Goal: Task Accomplishment & Management: Manage account settings

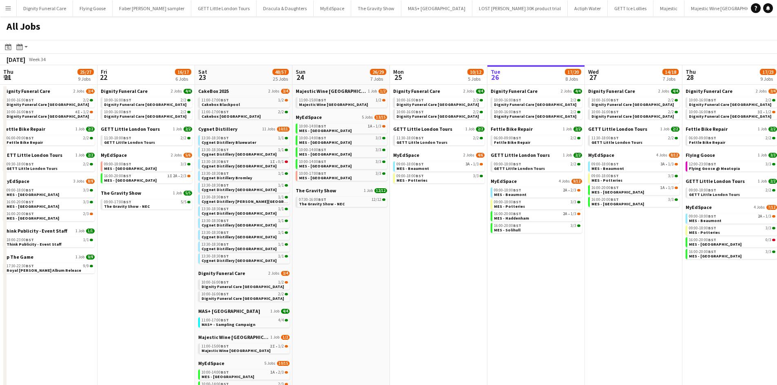
scroll to position [0, 195]
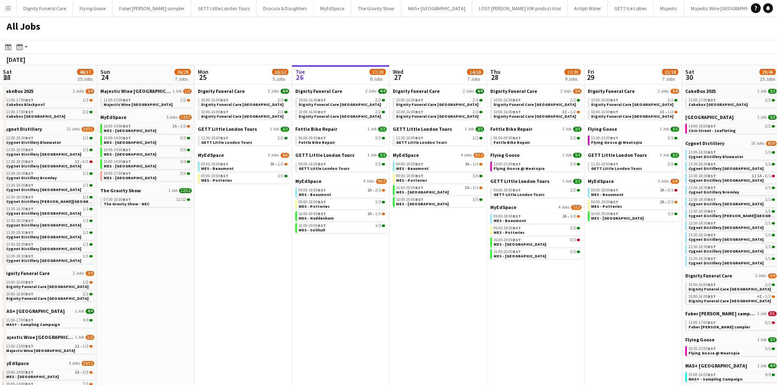
drag, startPoint x: 182, startPoint y: 247, endPoint x: 130, endPoint y: 245, distance: 52.6
click at [126, 246] on app-calendar-viewport "Thu 21 25/27 9 Jobs Fri 22 16/17 6 Jobs Sat 23 48/57 25 Jobs Sun 24 26/29 7 Job…" at bounding box center [388, 311] width 777 height 493
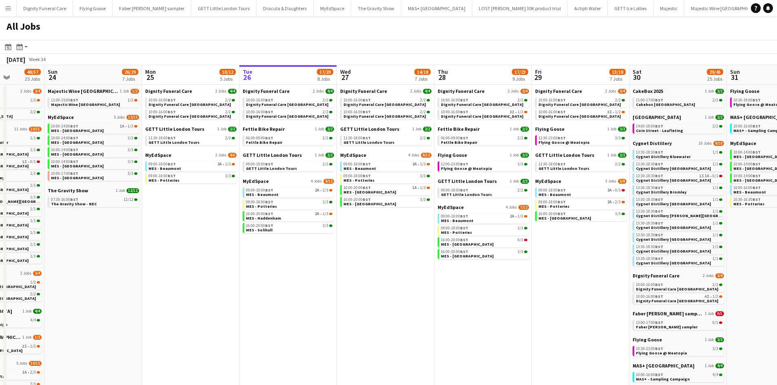
scroll to position [0, 245]
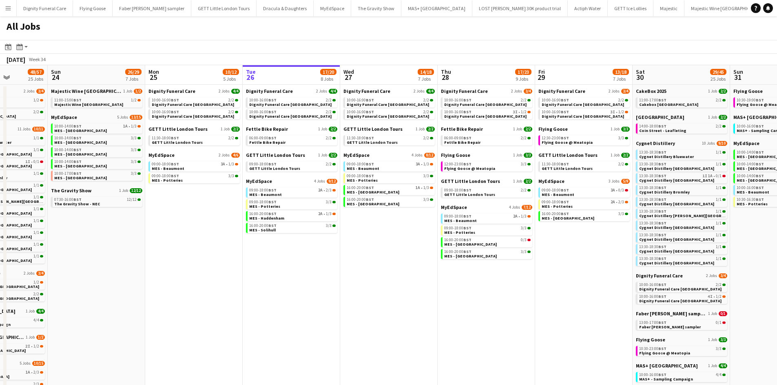
drag, startPoint x: 180, startPoint y: 255, endPoint x: 334, endPoint y: 255, distance: 154.6
click at [334, 255] on app-calendar-viewport "Thu 21 25/27 9 Jobs Fri 22 16/17 6 Jobs Sat 23 48/57 25 Jobs Sun 24 26/29 7 Job…" at bounding box center [388, 311] width 777 height 493
click at [86, 92] on span "Majestic Wine [GEOGRAPHIC_DATA]" at bounding box center [86, 91] width 71 height 6
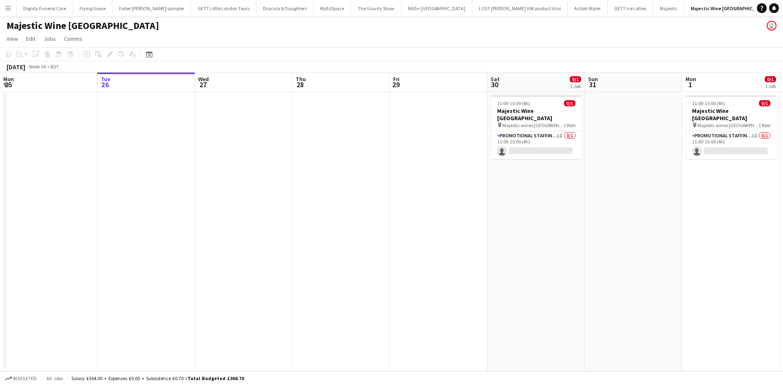
drag, startPoint x: 495, startPoint y: 216, endPoint x: 585, endPoint y: 216, distance: 90.5
click at [585, 216] on app-calendar-viewport "Sat 23 2/2 1 Job Sun 24 1/1 1 Job Mon 25 Tue 26 Wed 27 Thu 28 Fri 29 Sat 30 0/1…" at bounding box center [391, 222] width 783 height 299
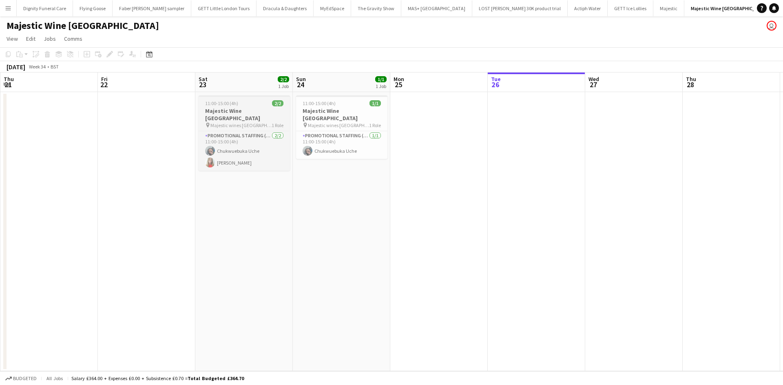
click at [240, 111] on h3 "Majestic Wine [GEOGRAPHIC_DATA]" at bounding box center [244, 114] width 91 height 15
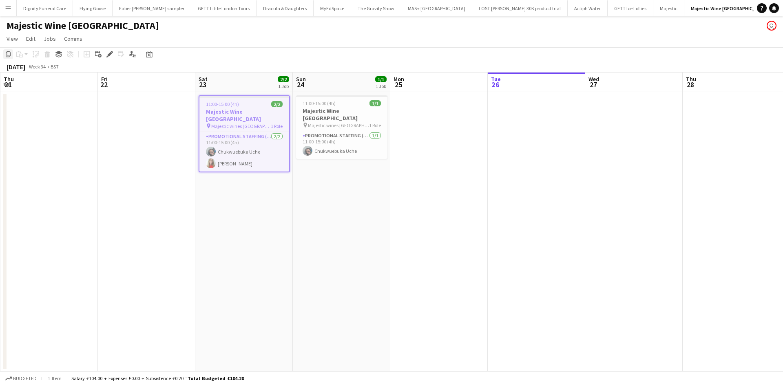
click at [7, 53] on icon at bounding box center [8, 54] width 5 height 6
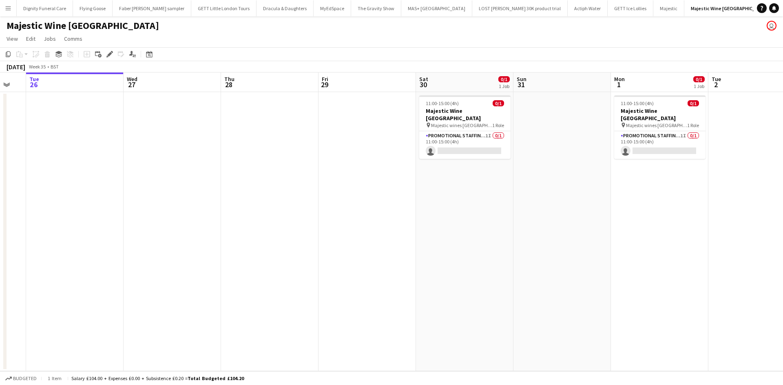
drag, startPoint x: 513, startPoint y: 206, endPoint x: 51, endPoint y: 193, distance: 461.9
click at [51, 193] on app-calendar-viewport "Fri 22 Sat 23 2/2 1 Job Sun 24 1/1 1 Job Mon 25 Tue 26 Wed 27 Thu 28 Fri 29 Sat…" at bounding box center [391, 222] width 783 height 299
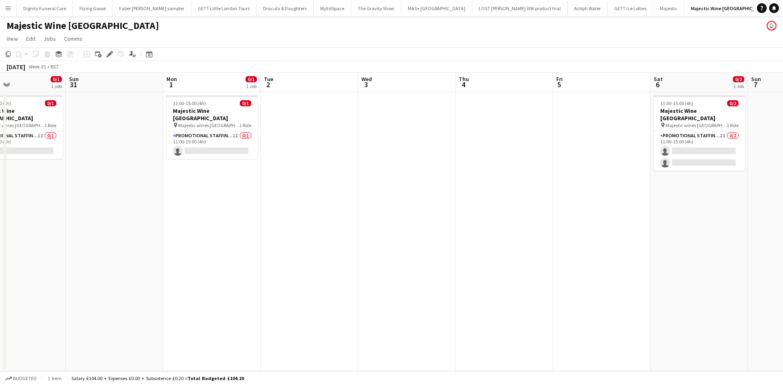
drag, startPoint x: 271, startPoint y: 218, endPoint x: 28, endPoint y: 208, distance: 243.3
click at [0, 212] on html "Menu Boards Boards Boards All jobs Status Workforce Workforce My Workforce Recr…" at bounding box center [391, 192] width 783 height 385
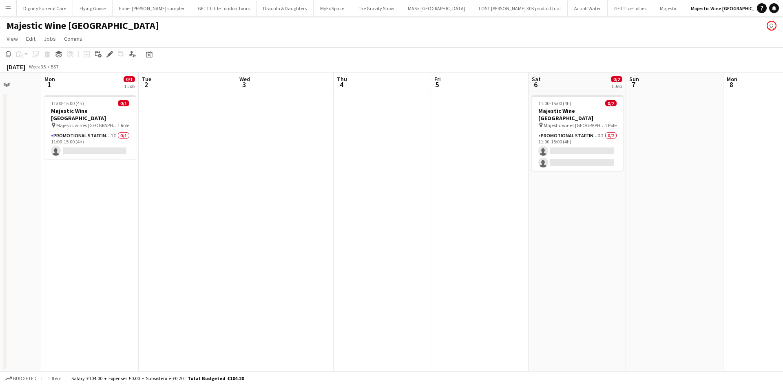
scroll to position [0, 254]
drag, startPoint x: 252, startPoint y: 208, endPoint x: 129, endPoint y: 211, distance: 123.6
click at [129, 211] on app-calendar-viewport "Fri 29 Sat 30 0/1 1 Job Sun 31 Mon 1 0/1 1 Job Tue 2 Wed 3 Thu 4 Fri 5 Sat 6 0/…" at bounding box center [391, 222] width 783 height 299
click at [486, 124] on app-date-cell at bounding box center [476, 231] width 97 height 279
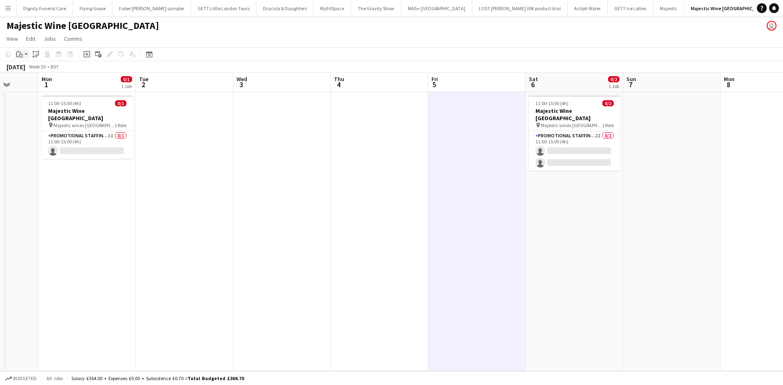
click at [20, 51] on div "Paste" at bounding box center [20, 54] width 10 height 10
click at [33, 69] on link "Paste Ctrl+V" at bounding box center [60, 69] width 77 height 7
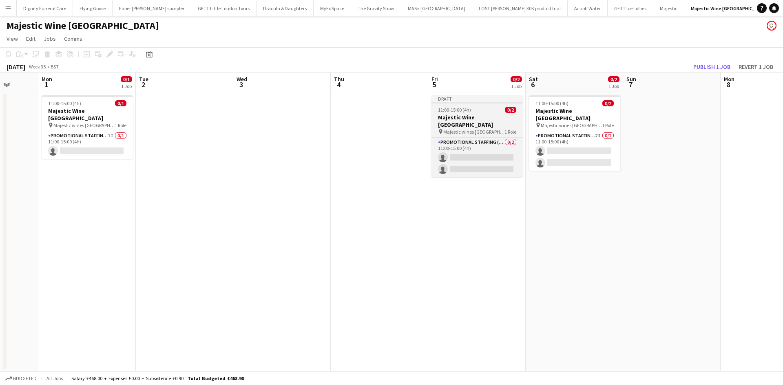
click at [461, 116] on h3 "Majestic Wine [GEOGRAPHIC_DATA]" at bounding box center [477, 121] width 91 height 15
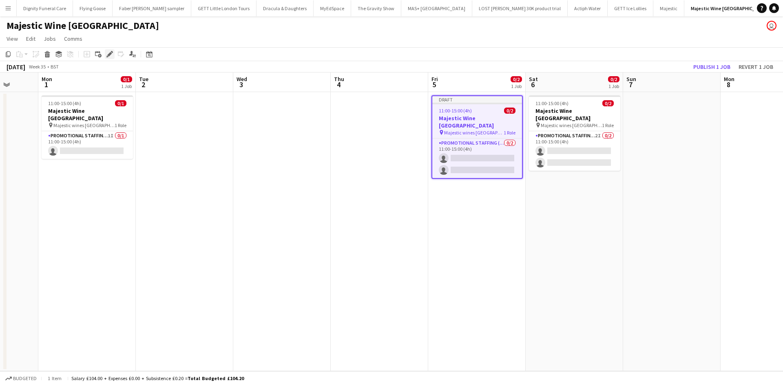
click at [109, 51] on div "Edit" at bounding box center [110, 54] width 10 height 10
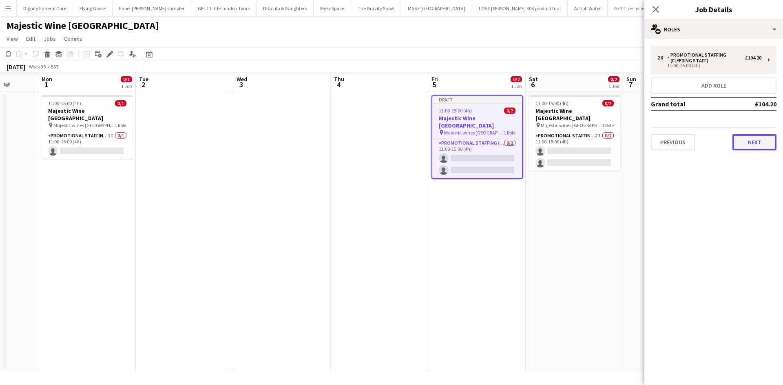
click at [748, 136] on button "Next" at bounding box center [754, 142] width 44 height 16
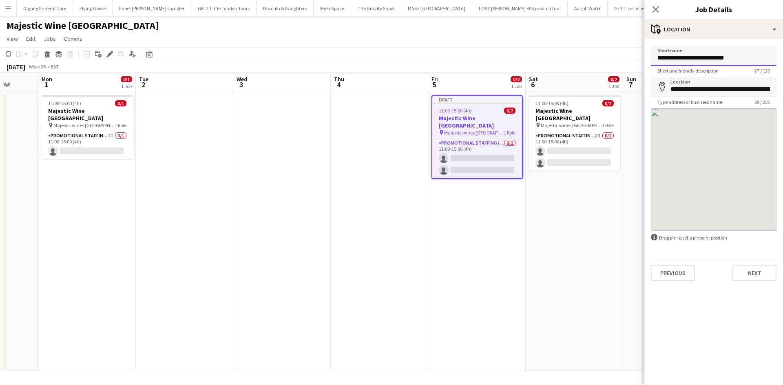
click at [750, 59] on input "**********" at bounding box center [714, 56] width 126 height 20
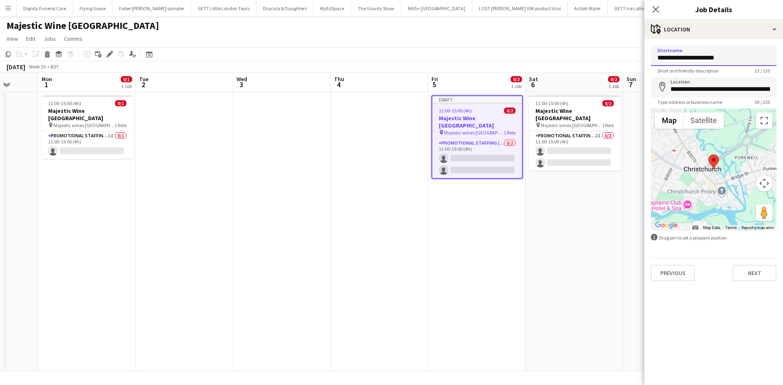
drag, startPoint x: 732, startPoint y: 58, endPoint x: 658, endPoint y: 57, distance: 73.4
click at [658, 57] on input "**********" at bounding box center [714, 56] width 126 height 20
type input "**********"
click at [712, 89] on input "**********" at bounding box center [714, 87] width 126 height 20
click at [769, 87] on input "**********" at bounding box center [714, 87] width 126 height 20
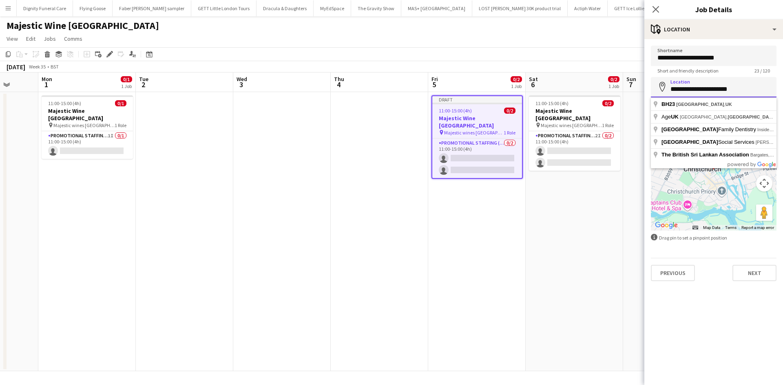
click at [768, 90] on input "**********" at bounding box center [714, 87] width 126 height 20
type input "*"
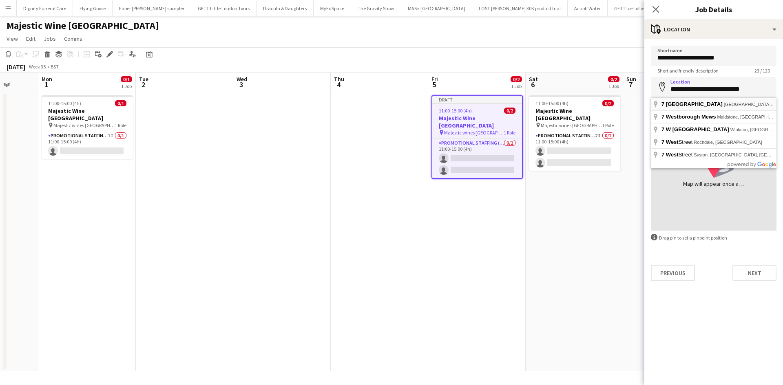
type input "**********"
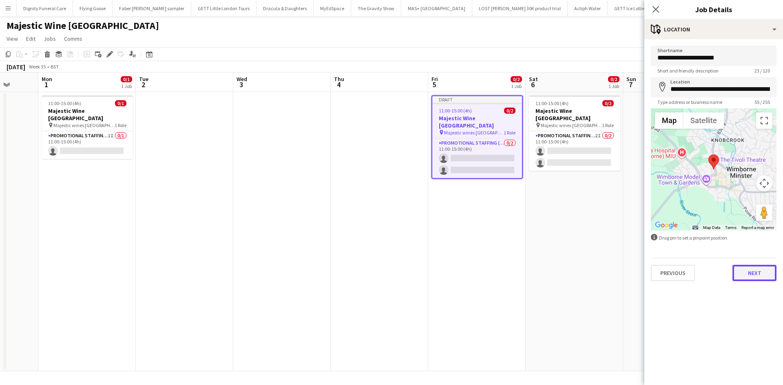
click at [755, 272] on button "Next" at bounding box center [754, 273] width 44 height 16
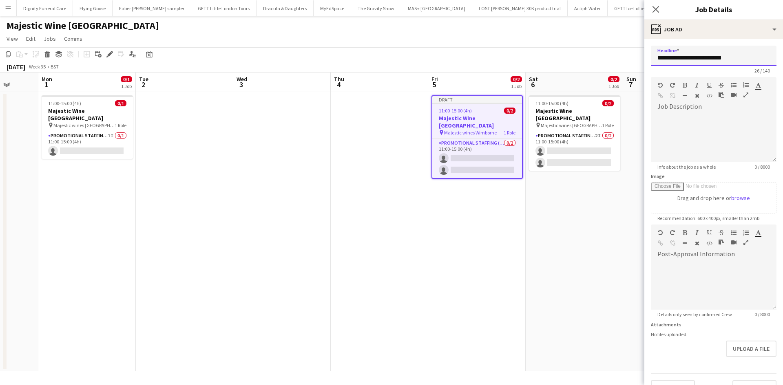
click at [741, 60] on input "**********" at bounding box center [714, 56] width 126 height 20
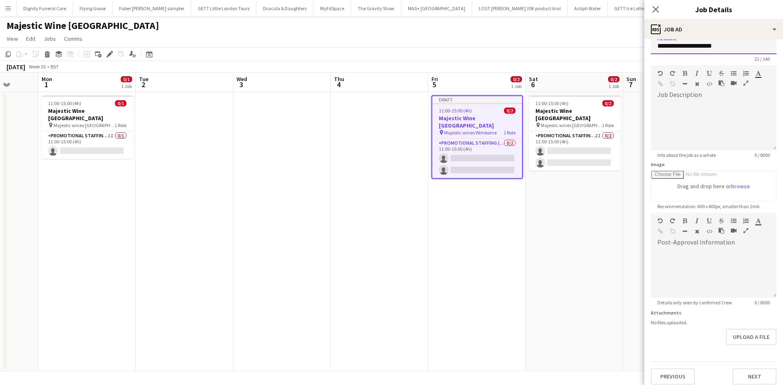
scroll to position [18, 0]
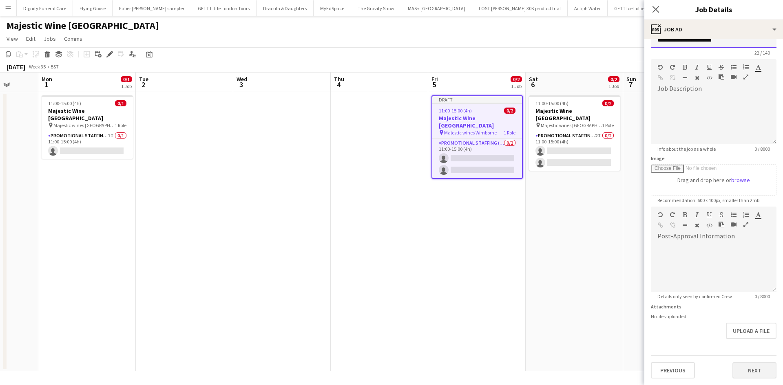
type input "**********"
click at [749, 367] on button "Next" at bounding box center [754, 371] width 44 height 16
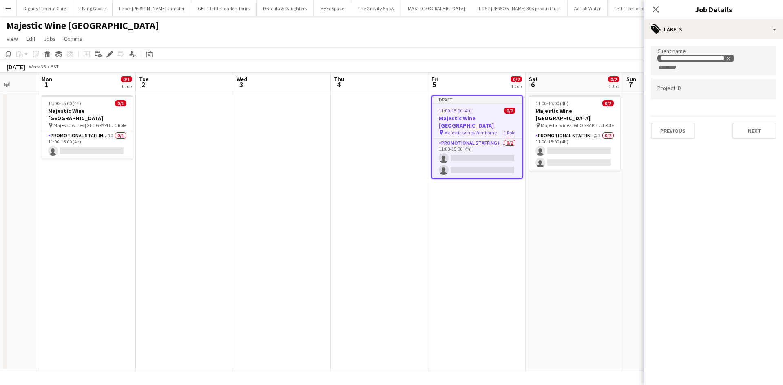
scroll to position [0, 0]
click at [751, 127] on button "Next" at bounding box center [754, 131] width 44 height 16
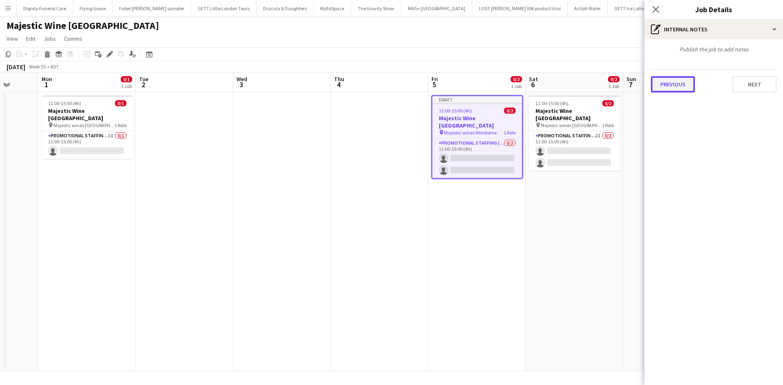
click at [671, 82] on button "Previous" at bounding box center [673, 84] width 44 height 16
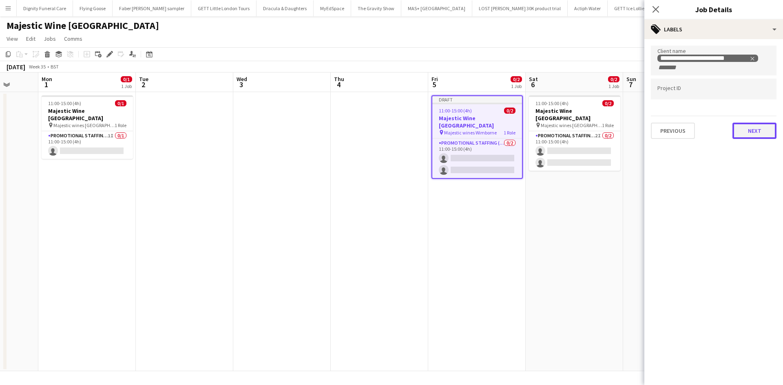
click at [755, 126] on button "Next" at bounding box center [754, 131] width 44 height 16
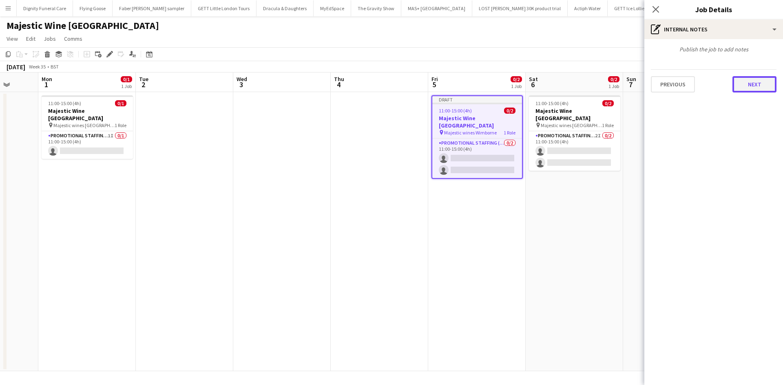
click at [754, 84] on button "Next" at bounding box center [754, 84] width 44 height 16
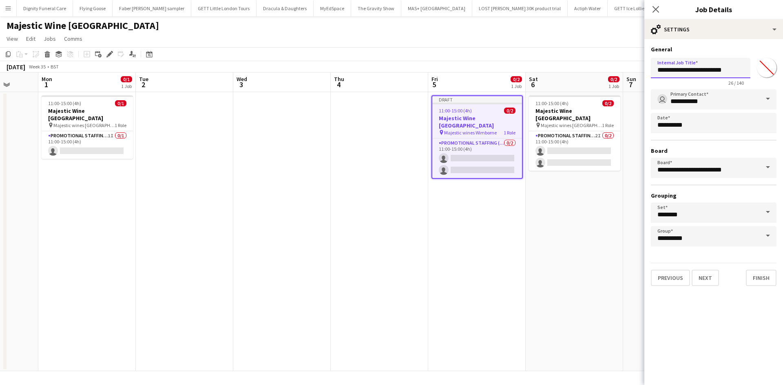
click at [732, 71] on input "**********" at bounding box center [701, 68] width 100 height 20
type input "**********"
click at [766, 277] on button "Finish" at bounding box center [761, 278] width 31 height 16
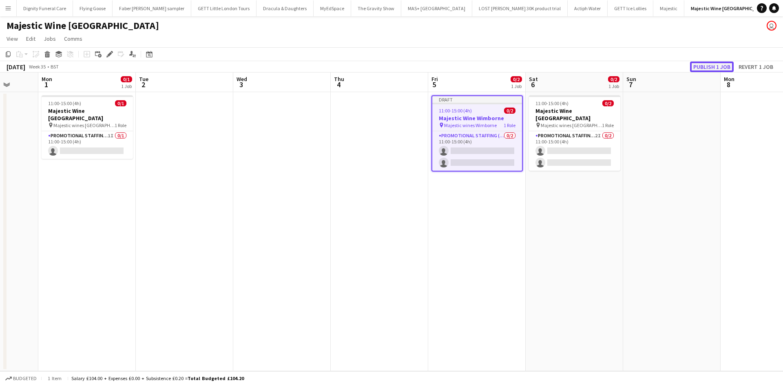
click at [715, 64] on button "Publish 1 job" at bounding box center [712, 67] width 44 height 11
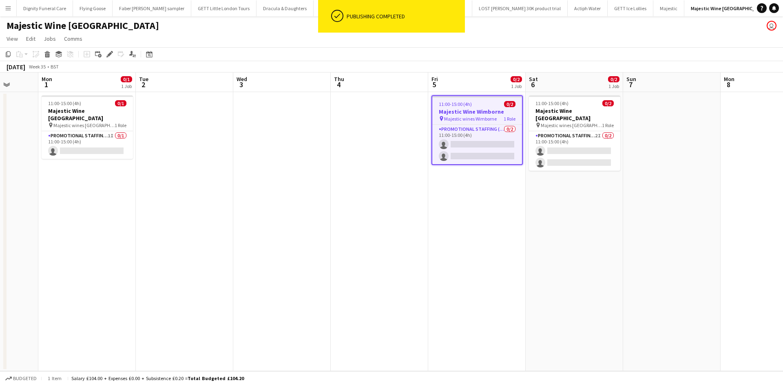
click at [100, 24] on h1 "Majestic Wine [GEOGRAPHIC_DATA]" at bounding box center [83, 26] width 153 height 12
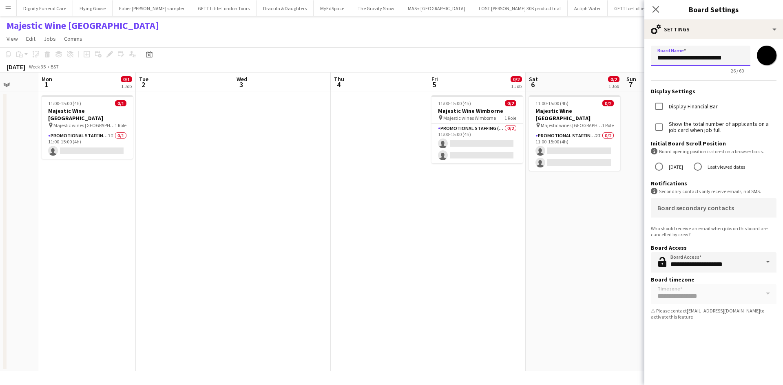
click at [739, 61] on input "**********" at bounding box center [701, 56] width 100 height 20
type input "**********"
click at [579, 242] on app-date-cell "11:00-15:00 (4h) 0/2 Majestic Wine Christchurch pin Majestic wines Christchurch…" at bounding box center [574, 231] width 97 height 279
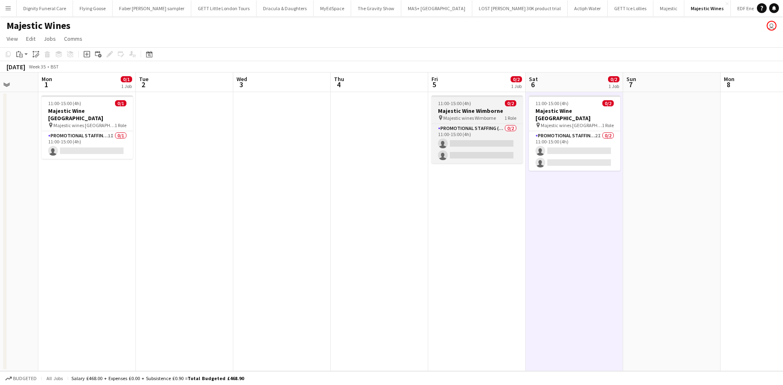
click at [453, 109] on h3 "Majestic Wine Wimborne" at bounding box center [477, 110] width 91 height 7
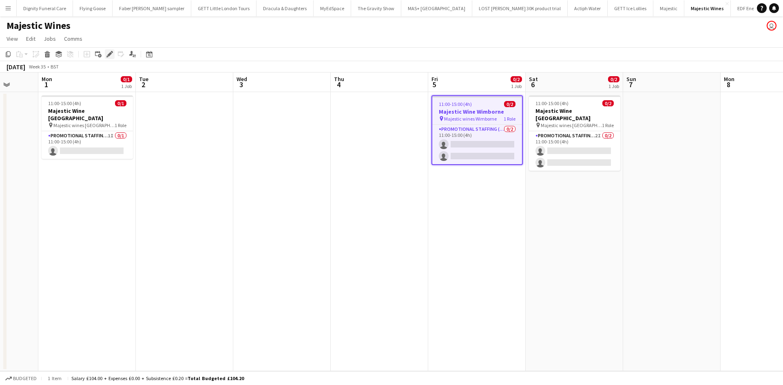
click at [109, 51] on icon "Edit" at bounding box center [109, 54] width 7 height 7
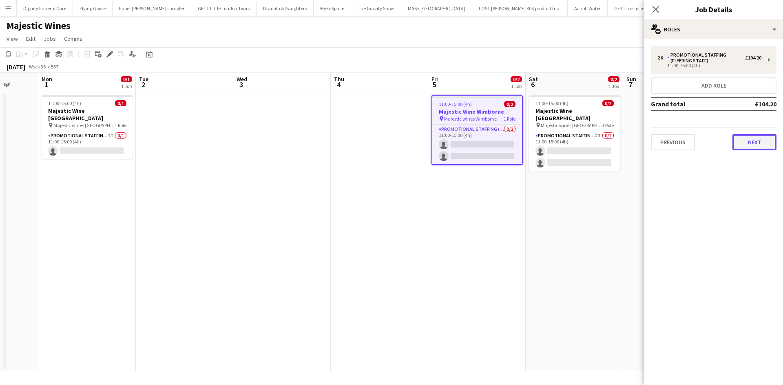
click at [754, 137] on button "Next" at bounding box center [754, 142] width 44 height 16
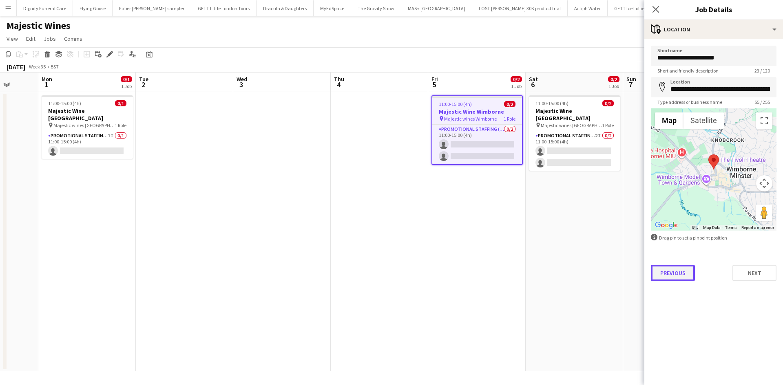
click at [671, 273] on button "Previous" at bounding box center [673, 273] width 44 height 16
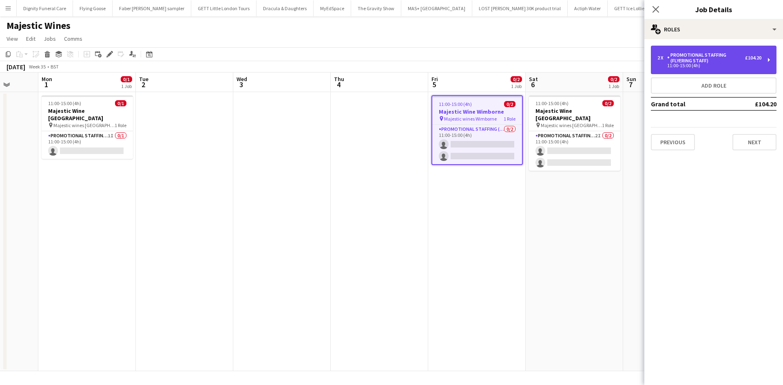
drag, startPoint x: 688, startPoint y: 60, endPoint x: 683, endPoint y: 59, distance: 5.7
click at [688, 59] on div "Promotional Staffing (Flyering Staff)" at bounding box center [706, 57] width 78 height 11
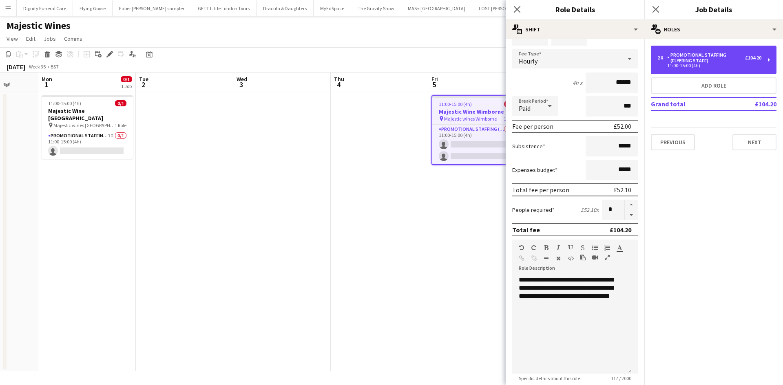
scroll to position [82, 0]
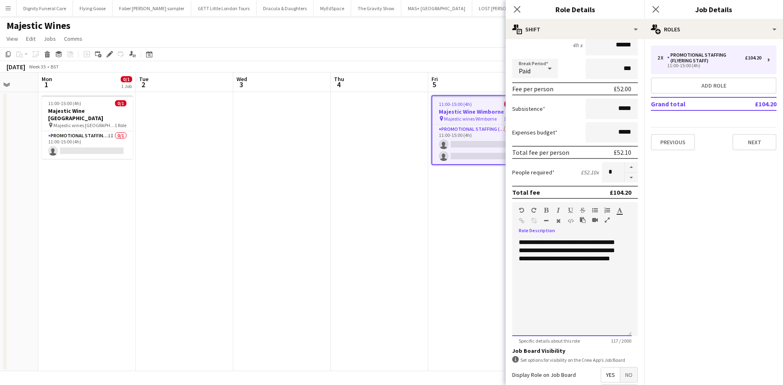
click at [594, 252] on div "**********" at bounding box center [571, 288] width 119 height 98
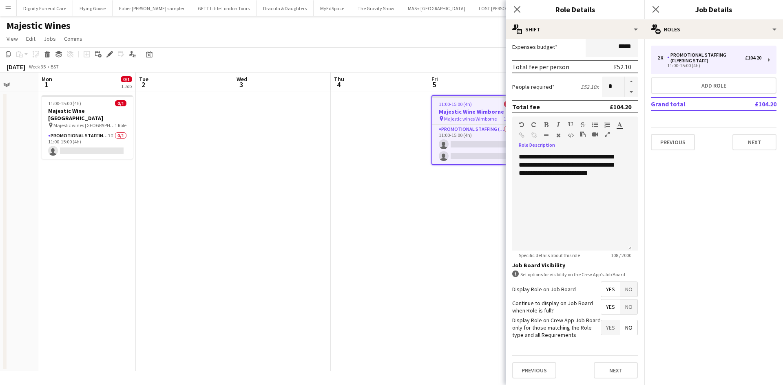
click at [601, 287] on span "Yes" at bounding box center [610, 289] width 19 height 15
click at [602, 305] on span "Yes" at bounding box center [610, 307] width 19 height 15
click at [623, 323] on span "No" at bounding box center [628, 328] width 17 height 15
click at [618, 369] on button "Next" at bounding box center [616, 371] width 44 height 16
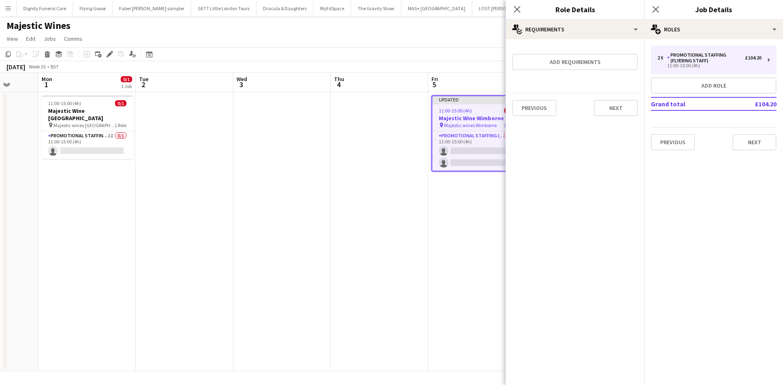
scroll to position [0, 0]
click at [610, 111] on button "Next" at bounding box center [616, 108] width 44 height 16
click at [624, 110] on button "Finish" at bounding box center [622, 109] width 31 height 16
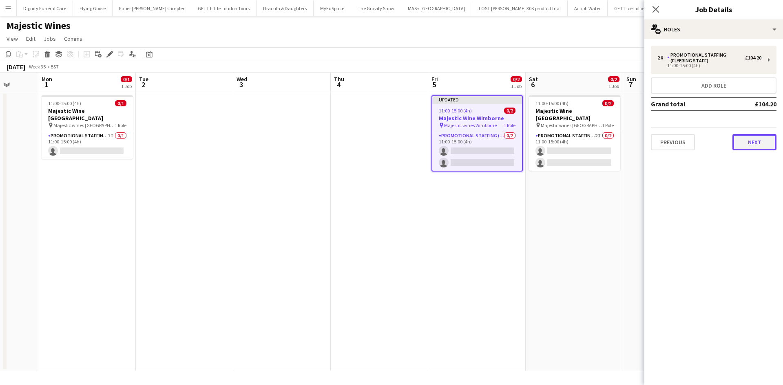
click at [762, 139] on button "Next" at bounding box center [754, 142] width 44 height 16
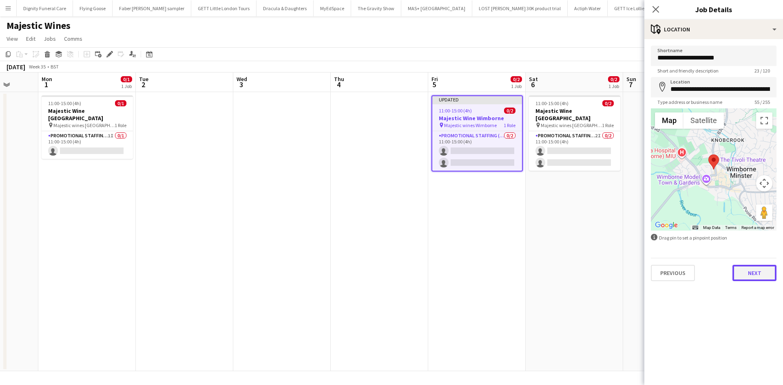
click at [753, 277] on button "Next" at bounding box center [754, 273] width 44 height 16
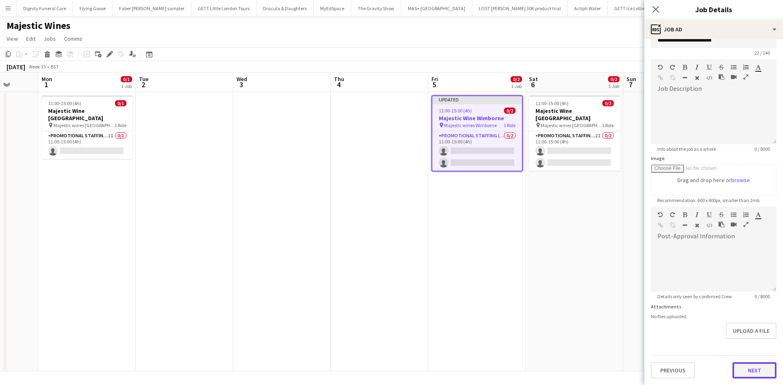
click at [755, 345] on form "**********" at bounding box center [713, 203] width 139 height 351
click at [750, 367] on button "Next" at bounding box center [754, 371] width 44 height 16
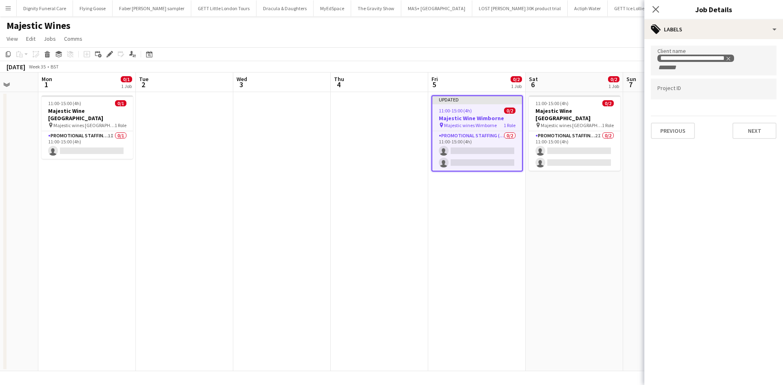
scroll to position [0, 0]
click at [755, 130] on button "Next" at bounding box center [754, 131] width 44 height 16
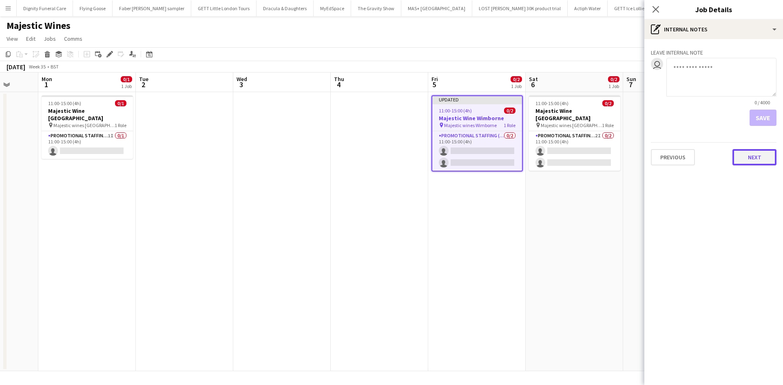
click at [750, 159] on button "Next" at bounding box center [754, 157] width 44 height 16
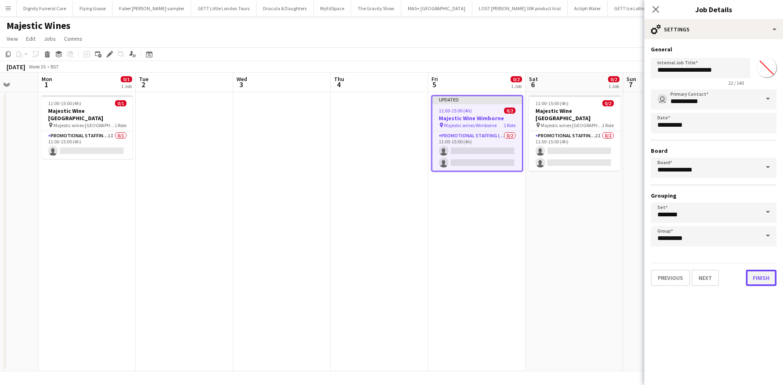
click at [761, 276] on button "Finish" at bounding box center [761, 278] width 31 height 16
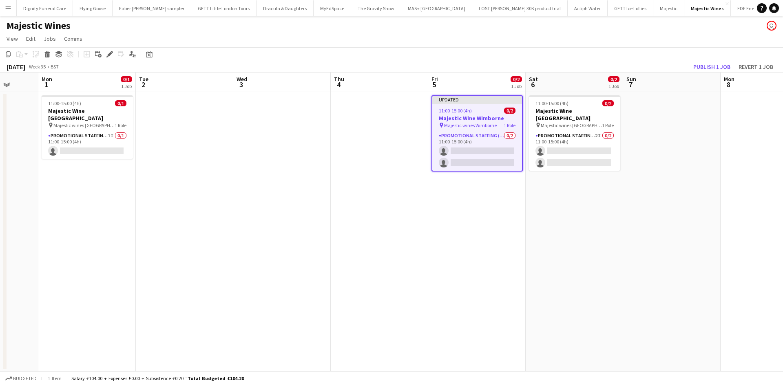
click at [593, 247] on app-date-cell "11:00-15:00 (4h) 0/2 Majestic Wine Christchurch pin Majestic wines Christchurch…" at bounding box center [574, 231] width 97 height 279
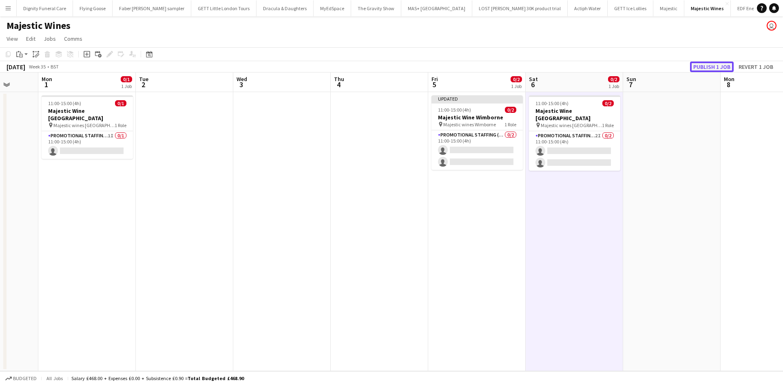
click at [715, 65] on button "Publish 1 job" at bounding box center [712, 67] width 44 height 11
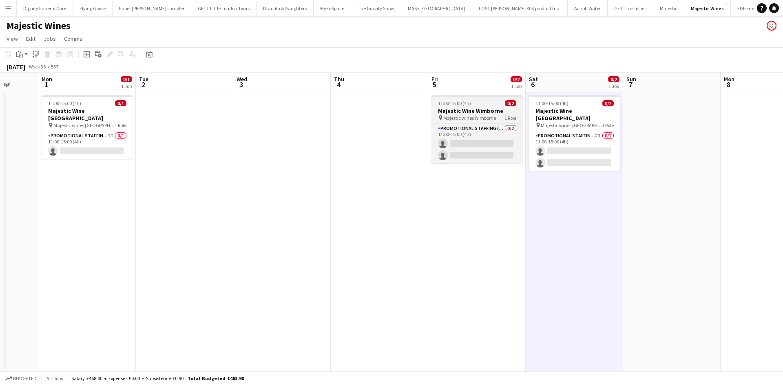
click at [471, 108] on h3 "Majestic Wine Wimborne" at bounding box center [477, 110] width 91 height 7
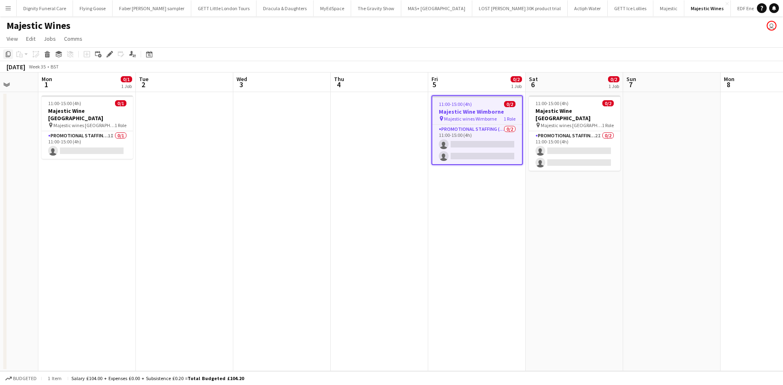
click at [7, 52] on icon at bounding box center [8, 54] width 5 height 6
click at [568, 192] on app-date-cell "11:00-15:00 (4h) 0/2 Majestic Wine Christchurch pin Majestic wines Christchurch…" at bounding box center [574, 231] width 97 height 279
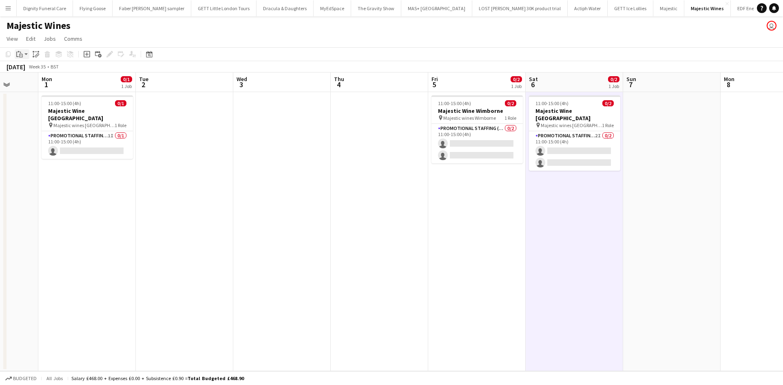
click at [21, 52] on icon at bounding box center [20, 53] width 1 height 2
click at [28, 67] on link "Paste Ctrl+V" at bounding box center [60, 69] width 77 height 7
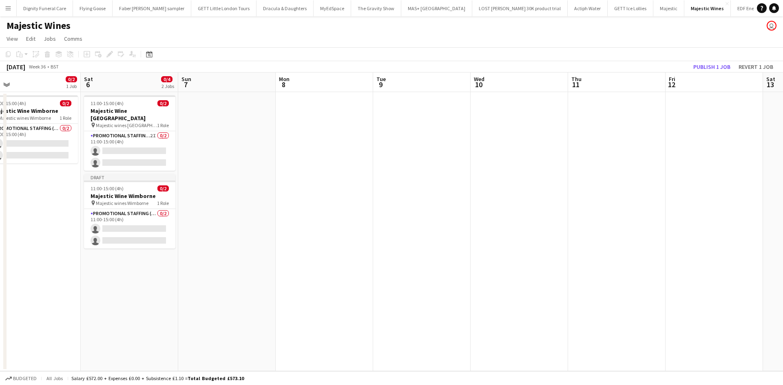
drag, startPoint x: 650, startPoint y: 190, endPoint x: 212, endPoint y: 182, distance: 438.1
click at [207, 183] on app-calendar-viewport "Tue 2 Wed 3 Thu 4 Fri 5 0/2 1 Job Sat 6 0/4 2 Jobs Sun 7 Mon 8 Tue 9 Wed 10 Thu…" at bounding box center [391, 222] width 783 height 299
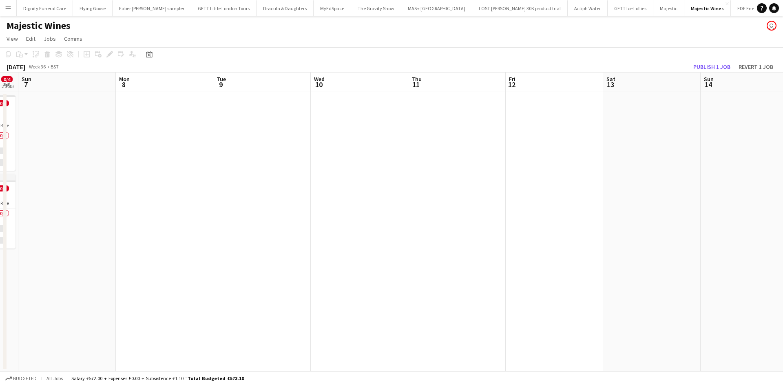
drag, startPoint x: 509, startPoint y: 202, endPoint x: 376, endPoint y: 190, distance: 134.3
click at [341, 201] on app-calendar-viewport "Thu 4 Fri 5 0/2 1 Job Sat 6 0/4 2 Jobs Sun 7 Mon 8 Tue 9 Wed 10 Thu 11 Fri 12 S…" at bounding box center [391, 222] width 783 height 299
click at [534, 137] on app-date-cell at bounding box center [544, 231] width 97 height 279
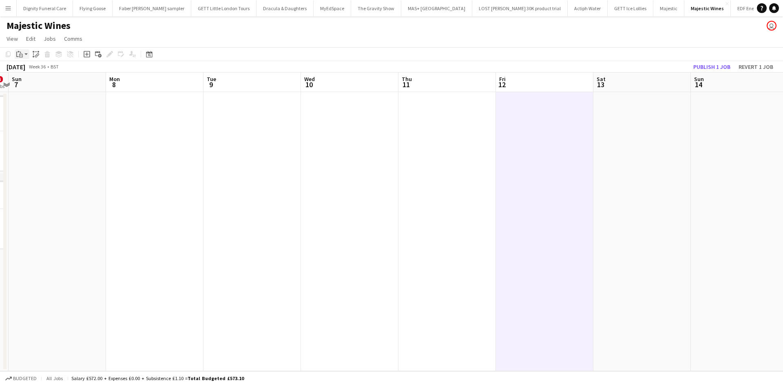
click at [18, 54] on icon "Paste" at bounding box center [19, 54] width 7 height 7
click at [29, 69] on link "Paste Ctrl+V" at bounding box center [60, 69] width 77 height 7
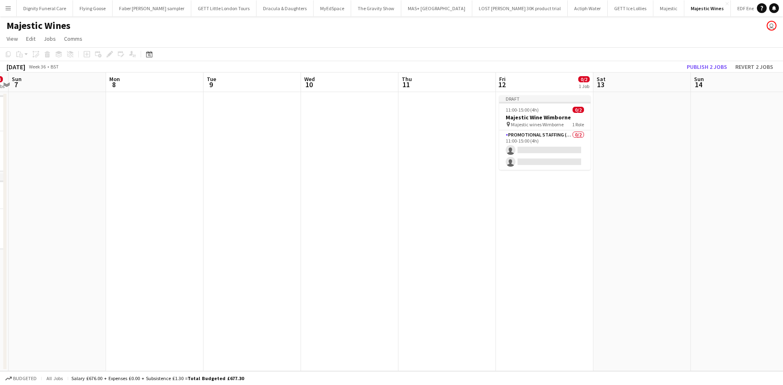
click at [640, 129] on app-date-cell at bounding box center [641, 231] width 97 height 279
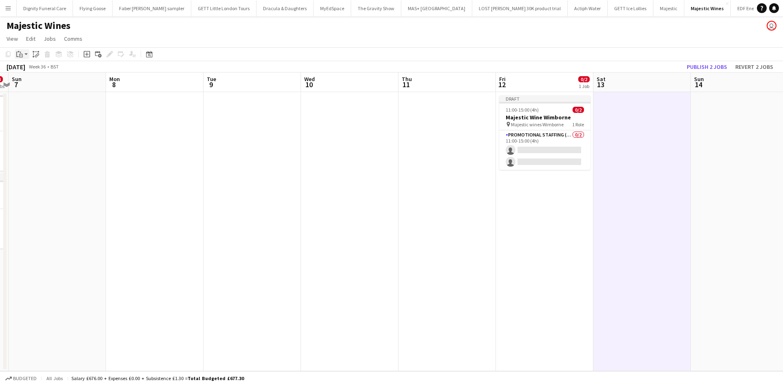
click at [20, 53] on icon "Paste" at bounding box center [19, 54] width 7 height 7
drag, startPoint x: 26, startPoint y: 66, endPoint x: 31, endPoint y: 66, distance: 4.5
click at [27, 66] on div "Paste Ctrl+V Paste with crew Ctrl+Shift+V" at bounding box center [60, 76] width 91 height 35
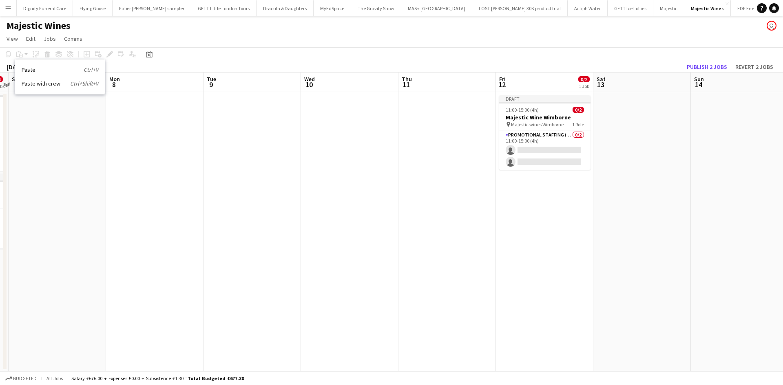
click at [30, 68] on link "Paste Ctrl+V" at bounding box center [60, 69] width 77 height 7
click at [261, 177] on app-date-cell at bounding box center [252, 231] width 97 height 279
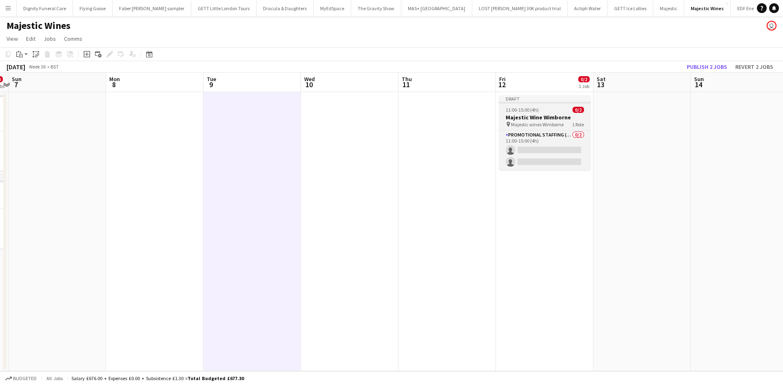
click at [542, 115] on h3 "Majestic Wine Wimborne" at bounding box center [544, 117] width 91 height 7
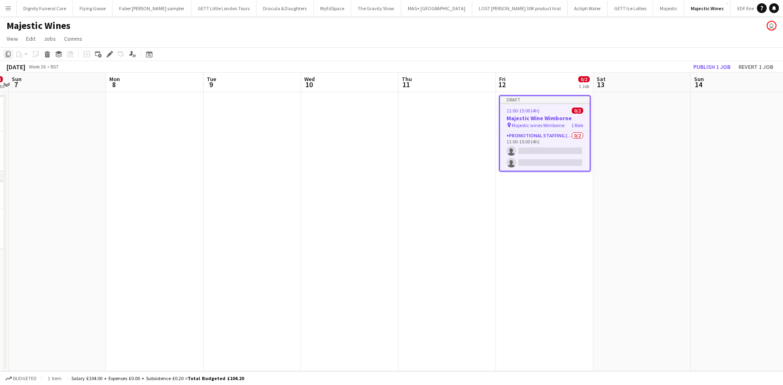
click at [7, 52] on icon "Copy" at bounding box center [8, 54] width 7 height 7
click at [646, 123] on app-date-cell at bounding box center [641, 231] width 97 height 279
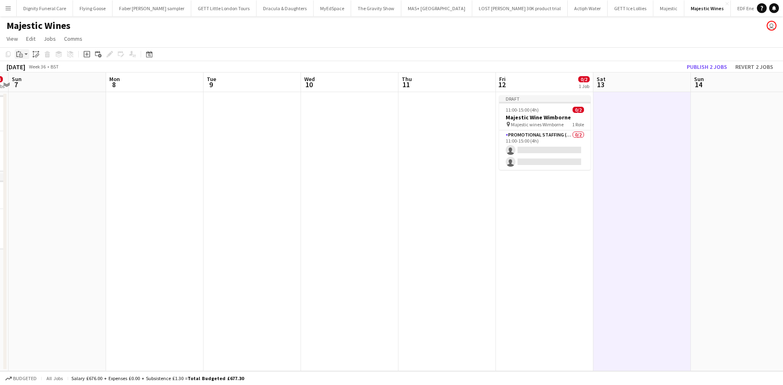
click at [21, 53] on icon "Paste" at bounding box center [19, 54] width 7 height 7
click at [29, 69] on link "Paste Ctrl+V" at bounding box center [60, 69] width 77 height 7
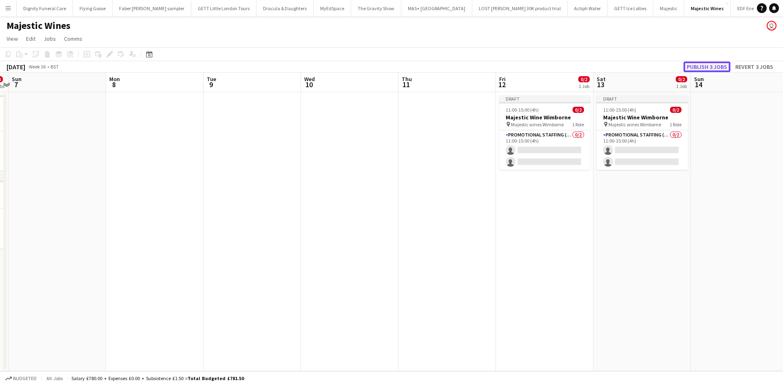
click at [711, 68] on button "Publish 3 jobs" at bounding box center [707, 67] width 47 height 11
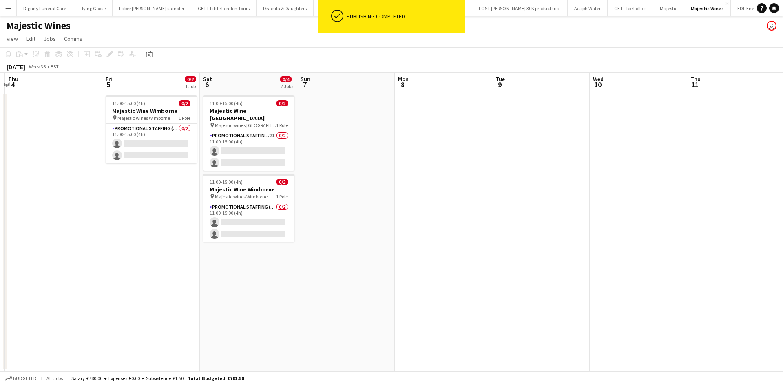
drag, startPoint x: 493, startPoint y: 205, endPoint x: 602, endPoint y: 201, distance: 109.4
click at [602, 201] on app-calendar-viewport "Tue 2 Wed 3 Thu 4 Fri 5 0/2 1 Job Sat 6 0/4 2 Jobs Sun 7 Mon 8 Tue 9 Wed 10 Thu…" at bounding box center [391, 222] width 783 height 299
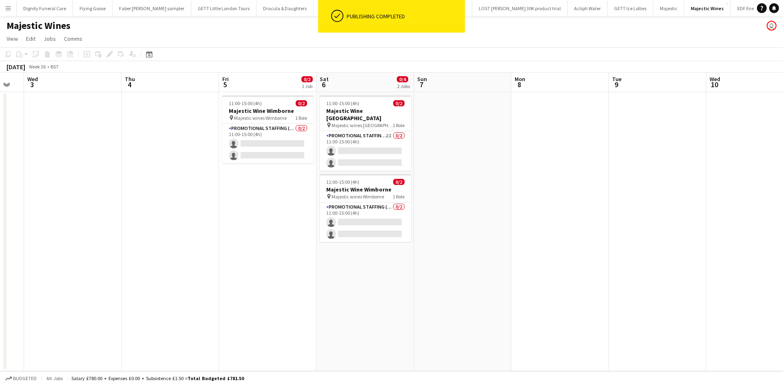
scroll to position [0, 252]
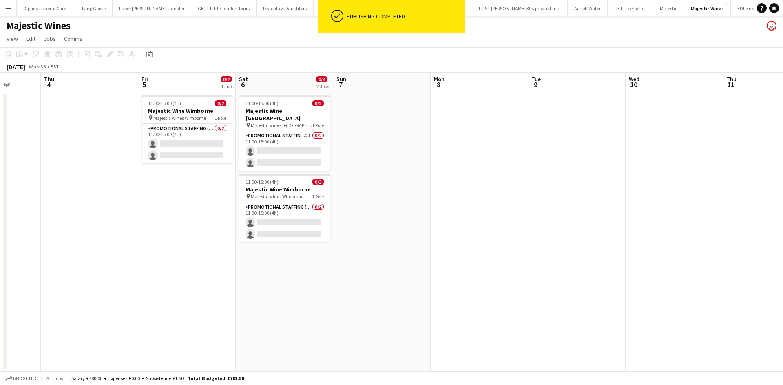
drag, startPoint x: 354, startPoint y: 218, endPoint x: 465, endPoint y: 218, distance: 111.3
click at [468, 218] on app-calendar-viewport "Mon 1 0/1 1 Job Tue 2 Wed 3 Thu 4 Fri 5 0/2 1 Job Sat 6 0/4 2 Jobs Sun 7 Mon 8 …" at bounding box center [391, 222] width 783 height 299
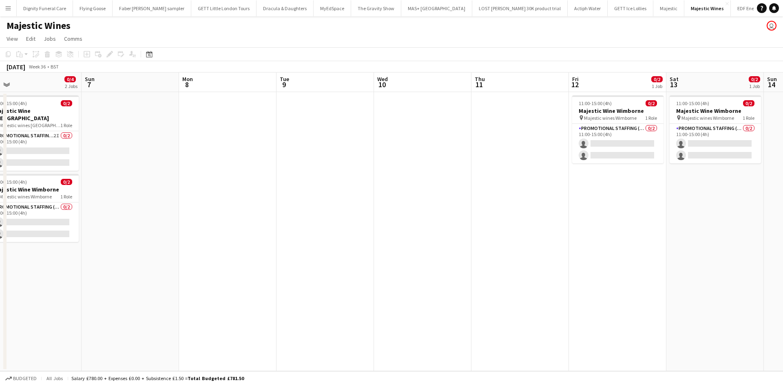
drag, startPoint x: 560, startPoint y: 222, endPoint x: 225, endPoint y: 211, distance: 335.4
click at [223, 212] on app-calendar-viewport "Tue 2 Wed 3 Thu 4 Fri 5 0/2 1 Job Sat 6 0/4 2 Jobs Sun 7 Mon 8 Tue 9 Wed 10 Thu…" at bounding box center [391, 222] width 783 height 299
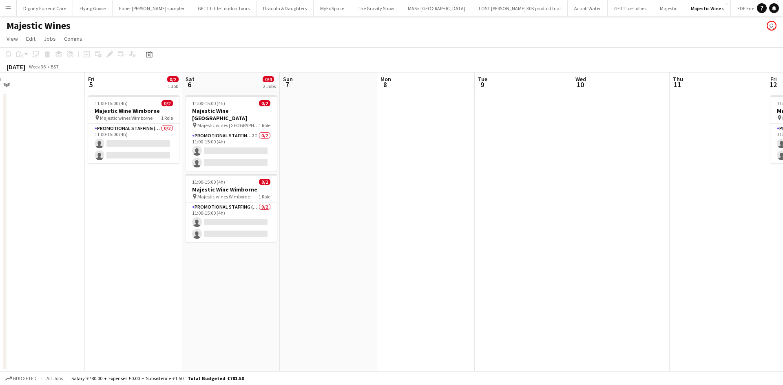
drag, startPoint x: 460, startPoint y: 224, endPoint x: 675, endPoint y: 220, distance: 214.6
click at [675, 220] on app-calendar-viewport "Tue 2 Wed 3 Thu 4 Fri 5 0/2 1 Job Sat 6 0/4 2 Jobs Sun 7 Mon 8 Tue 9 Wed 10 Thu…" at bounding box center [391, 222] width 783 height 299
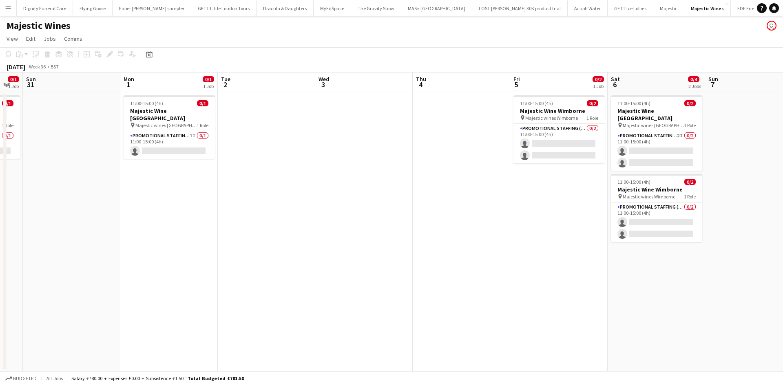
drag, startPoint x: 223, startPoint y: 239, endPoint x: 615, endPoint y: 238, distance: 391.9
click at [616, 238] on app-calendar-viewport "Fri 29 Sat 30 0/1 1 Job Sun 31 Mon 1 0/1 1 Job Tue 2 Wed 3 Thu 4 Fri 5 0/2 1 Jo…" at bounding box center [391, 222] width 783 height 299
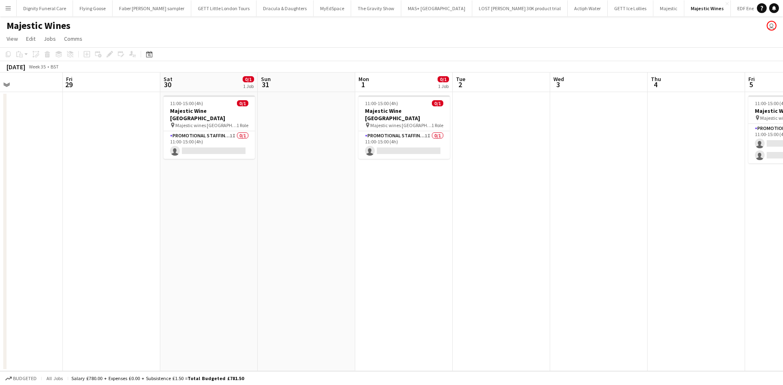
drag, startPoint x: 430, startPoint y: 223, endPoint x: 601, endPoint y: 221, distance: 170.9
click at [617, 222] on app-calendar-viewport "Tue 26 Wed 27 Thu 28 Fri 29 Sat 30 0/1 1 Job Sun 31 Mon 1 0/1 1 Job Tue 2 Wed 3…" at bounding box center [391, 222] width 783 height 299
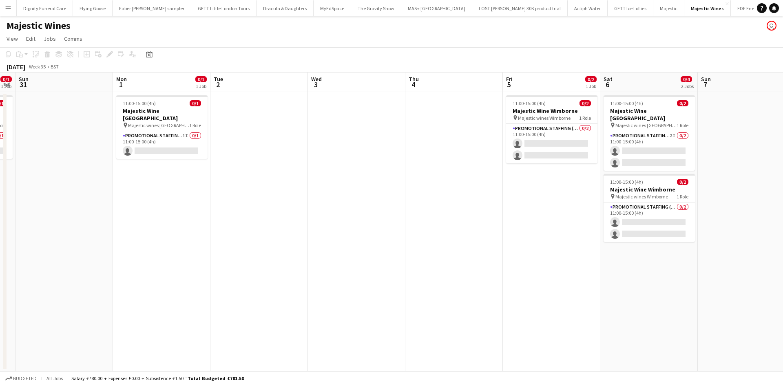
drag, startPoint x: 519, startPoint y: 226, endPoint x: 276, endPoint y: 223, distance: 243.1
click at [254, 225] on app-calendar-viewport "Thu 28 Fri 29 Sat 30 0/1 1 Job Sun 31 Mon 1 0/1 1 Job Tue 2 Wed 3 Thu 4 Fri 5 0…" at bounding box center [391, 222] width 783 height 299
